Goal: Information Seeking & Learning: Learn about a topic

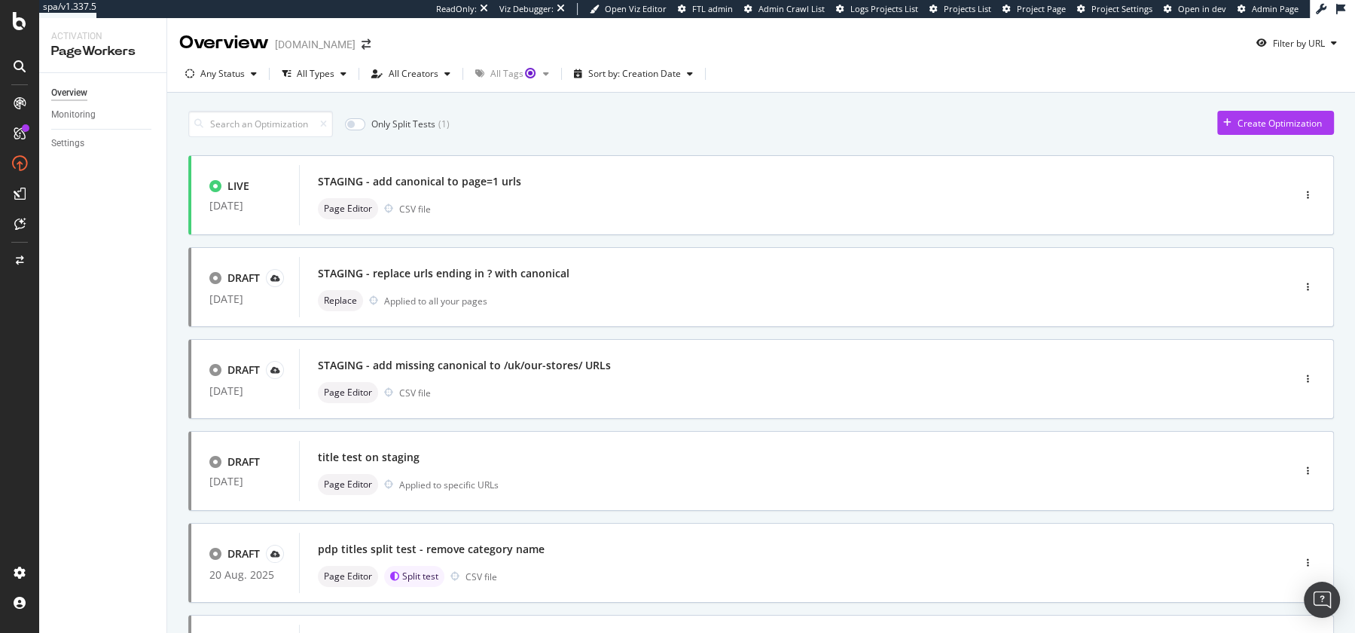
click at [959, 5] on span "Projects List" at bounding box center [967, 8] width 47 height 11
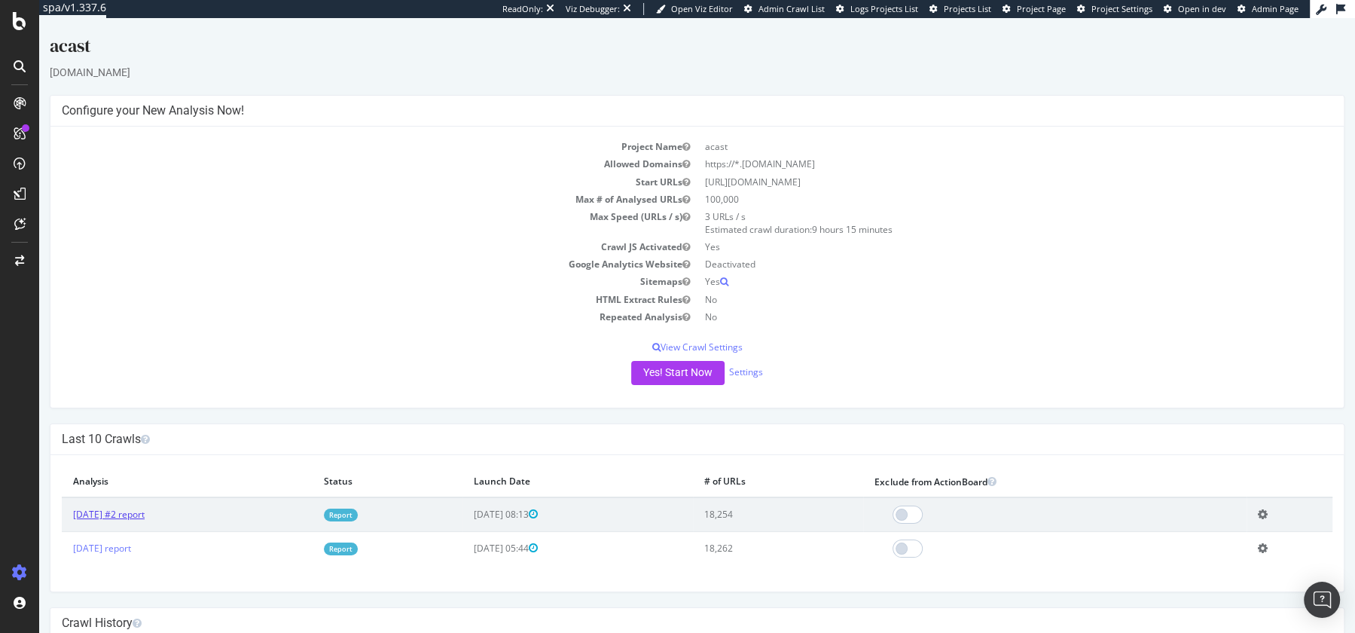
click at [103, 512] on link "[DATE] #2 report" at bounding box center [109, 514] width 72 height 13
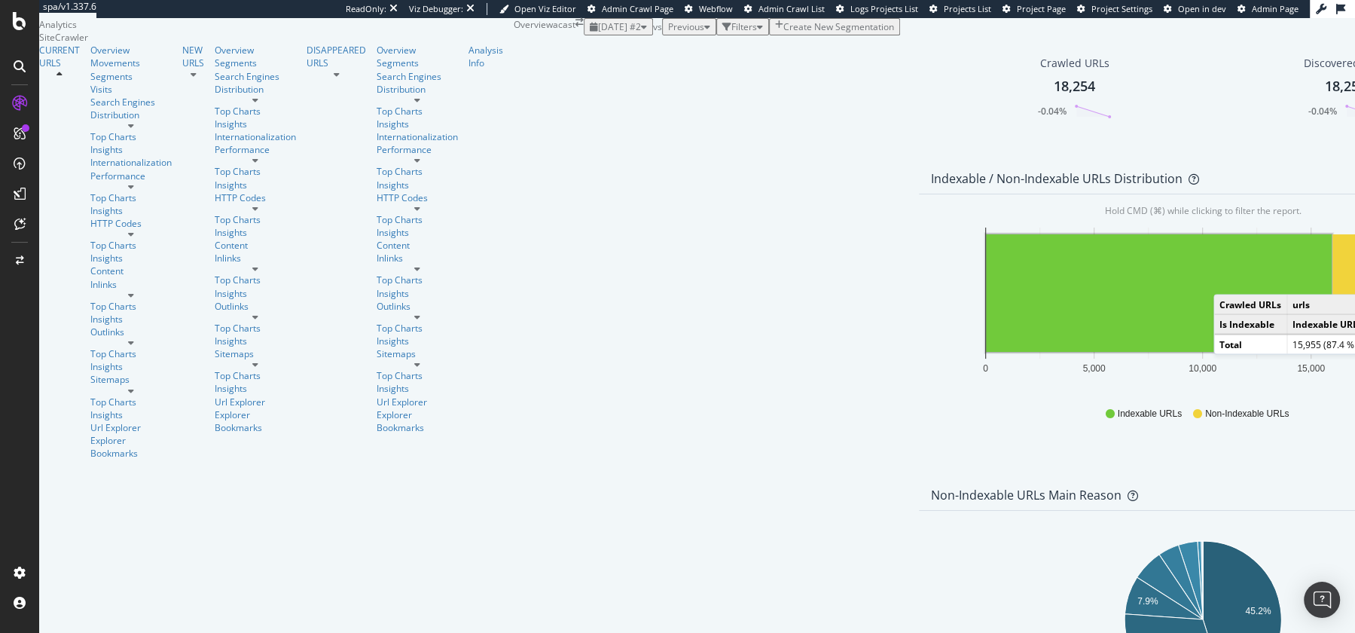
click at [986, 352] on rect "A chart." at bounding box center [1159, 293] width 346 height 118
